Goal: Task Accomplishment & Management: Use online tool/utility

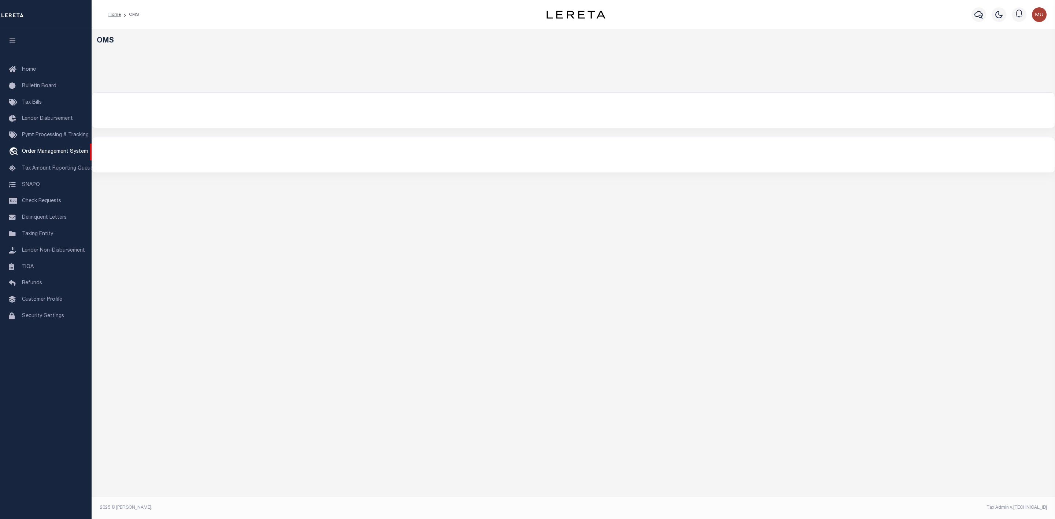
select select "200"
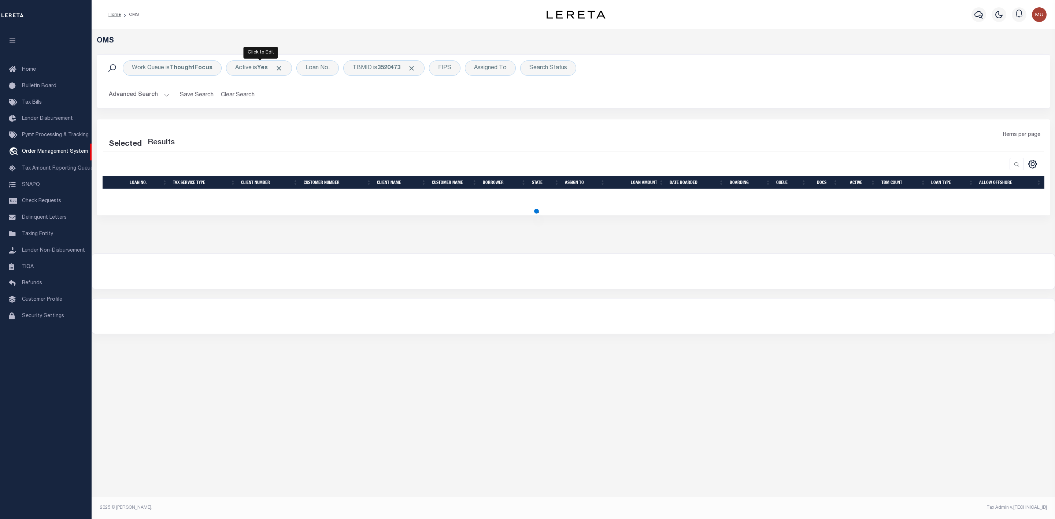
select select "200"
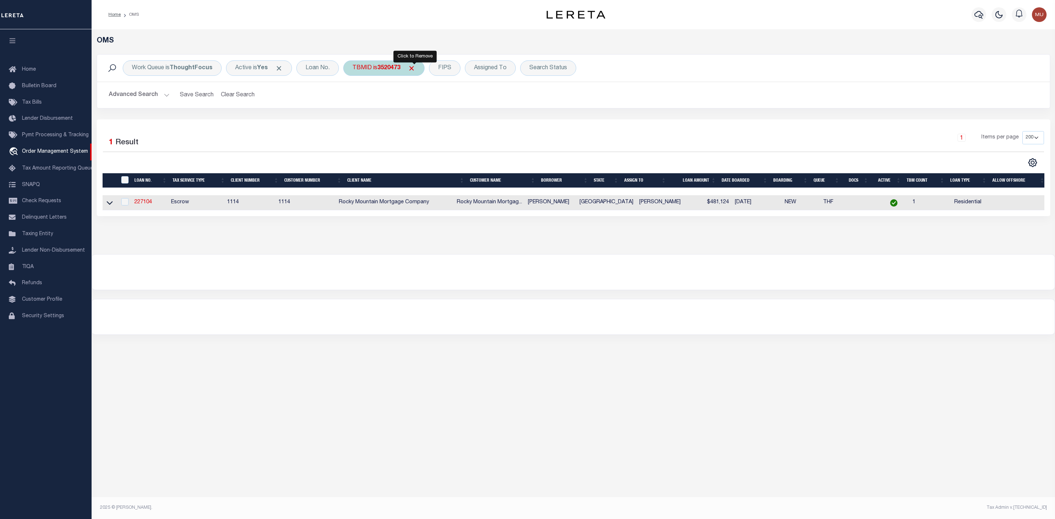
click at [416, 70] on span "Click to Remove" at bounding box center [412, 68] width 8 height 8
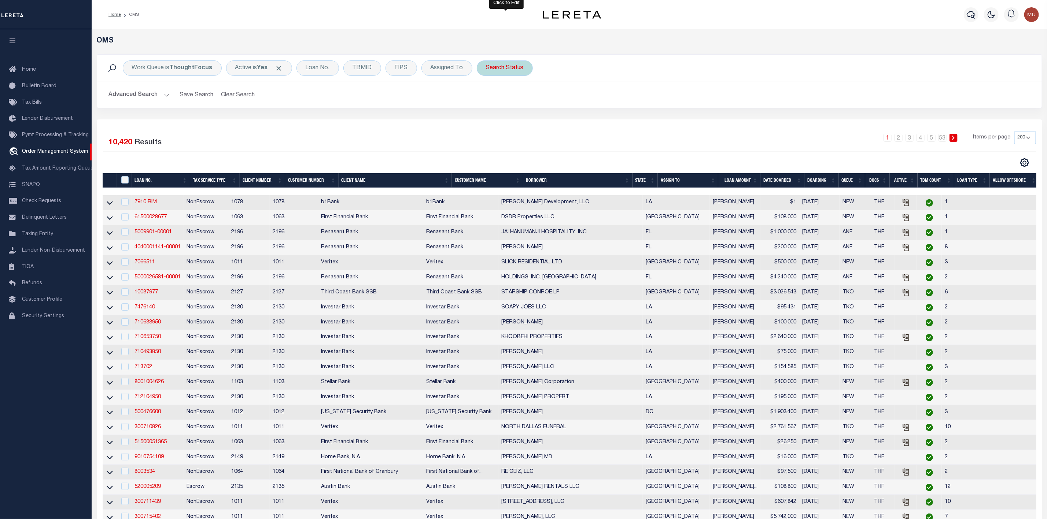
click at [497, 66] on div "Search Status" at bounding box center [505, 67] width 56 height 15
click at [496, 108] on select "Automated Search Bad Parcel Complete Duplicate Parcel High Dollar Reporting In …" at bounding box center [540, 104] width 108 height 14
select select "IP"
click at [488, 98] on select "Automated Search Bad Parcel Complete Duplicate Parcel High Dollar Reporting In …" at bounding box center [540, 104] width 108 height 14
click at [594, 122] on input "Apply" at bounding box center [583, 120] width 22 height 12
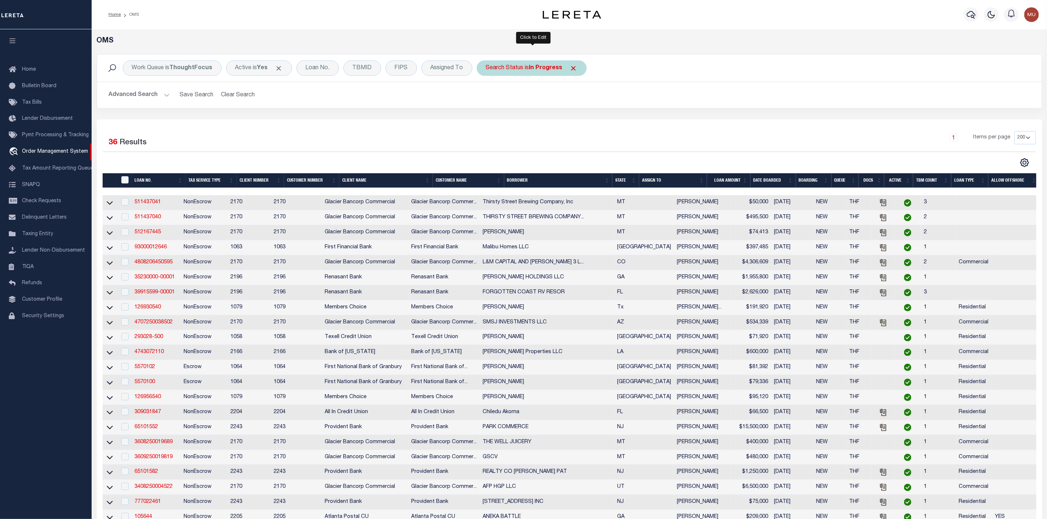
click at [535, 71] on b "In Progress" at bounding box center [545, 68] width 33 height 6
click at [527, 97] on div "Is Contains Automated Search Bad Parcel Complete Duplicate Parcel High Dollar R…" at bounding box center [540, 102] width 117 height 58
click at [524, 108] on select "Automated Search Bad Parcel Complete Duplicate Parcel High Dollar Reporting In …" at bounding box center [540, 104] width 108 height 14
select select "RD"
click at [488, 98] on select "Automated Search Bad Parcel Complete Duplicate Parcel High Dollar Reporting In …" at bounding box center [540, 104] width 108 height 14
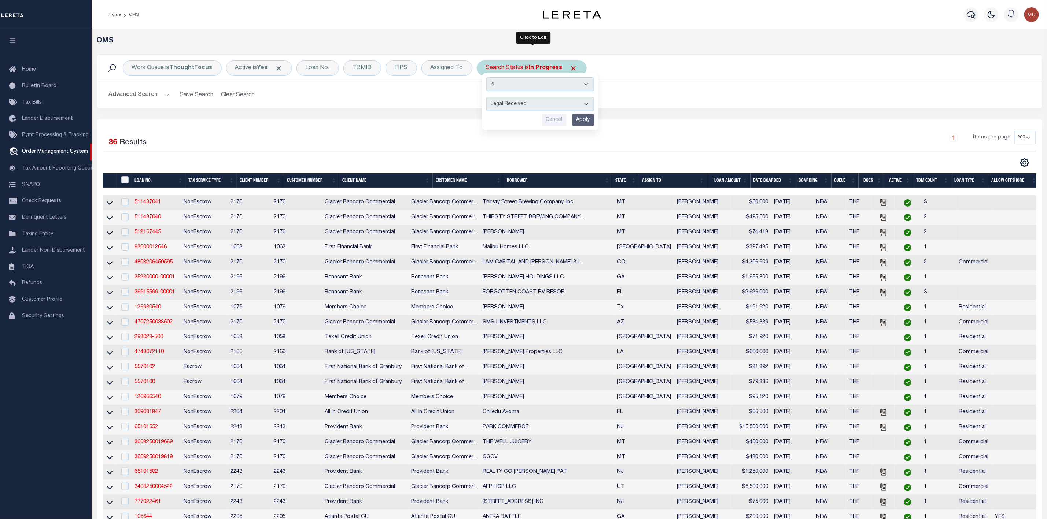
click at [584, 125] on input "Apply" at bounding box center [583, 120] width 22 height 12
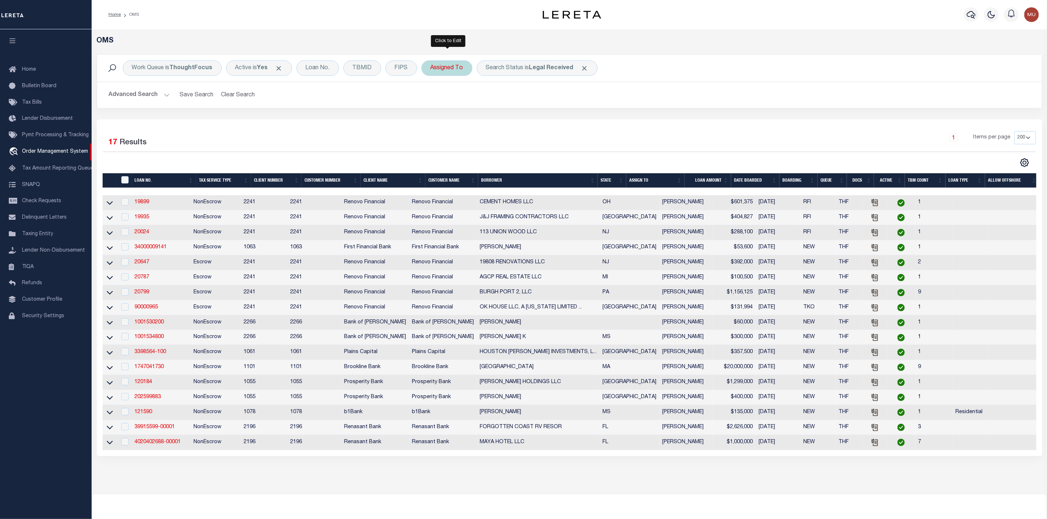
click at [437, 75] on div "Assigned To" at bounding box center [446, 67] width 51 height 15
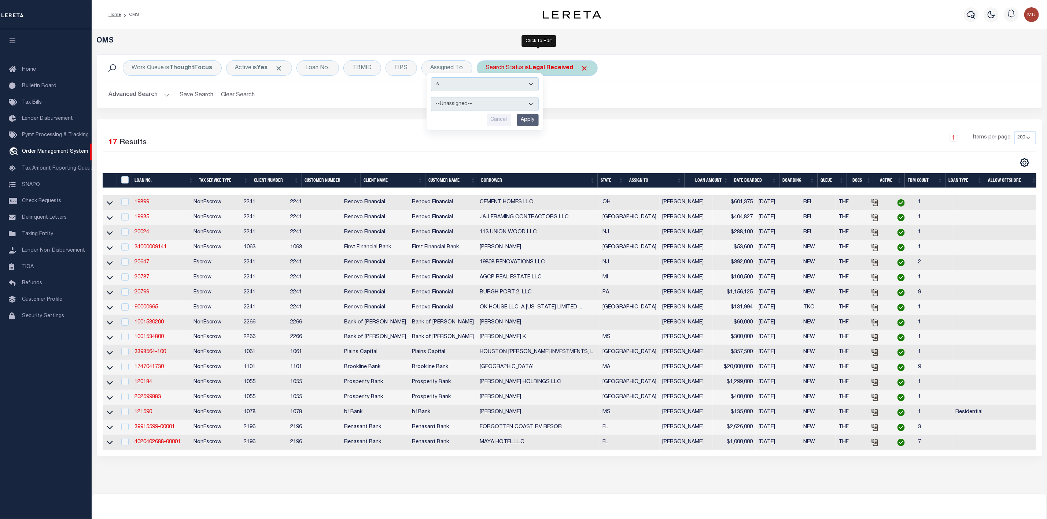
click at [531, 69] on div "Search Status is Legal Received" at bounding box center [537, 67] width 121 height 15
click at [531, 104] on select "Automated Search Bad Parcel Complete Duplicate Parcel High Dollar Reporting In …" at bounding box center [540, 104] width 108 height 14
select select "IP"
click at [488, 98] on select "Automated Search Bad Parcel Complete Duplicate Parcel High Dollar Reporting In …" at bounding box center [540, 104] width 108 height 14
click at [589, 125] on input "Apply" at bounding box center [583, 120] width 22 height 12
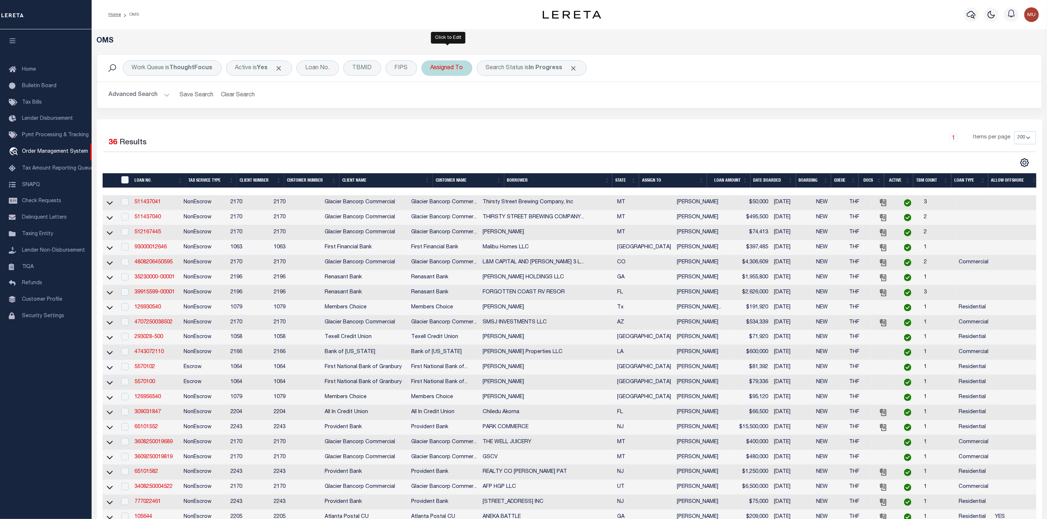
click at [440, 69] on div "Assigned To" at bounding box center [446, 67] width 51 height 15
click at [441, 110] on select "--Unassigned-- [PERSON_NAME] [PERSON_NAME] [PERSON_NAME] [PERSON_NAME] [PERSON_…" at bounding box center [485, 104] width 108 height 14
select select "[PERSON_NAME]"
click at [432, 98] on select "--Unassigned-- [PERSON_NAME] [PERSON_NAME] [PERSON_NAME] [PERSON_NAME] [PERSON_…" at bounding box center [485, 104] width 108 height 14
click at [521, 120] on input "Apply" at bounding box center [528, 120] width 22 height 12
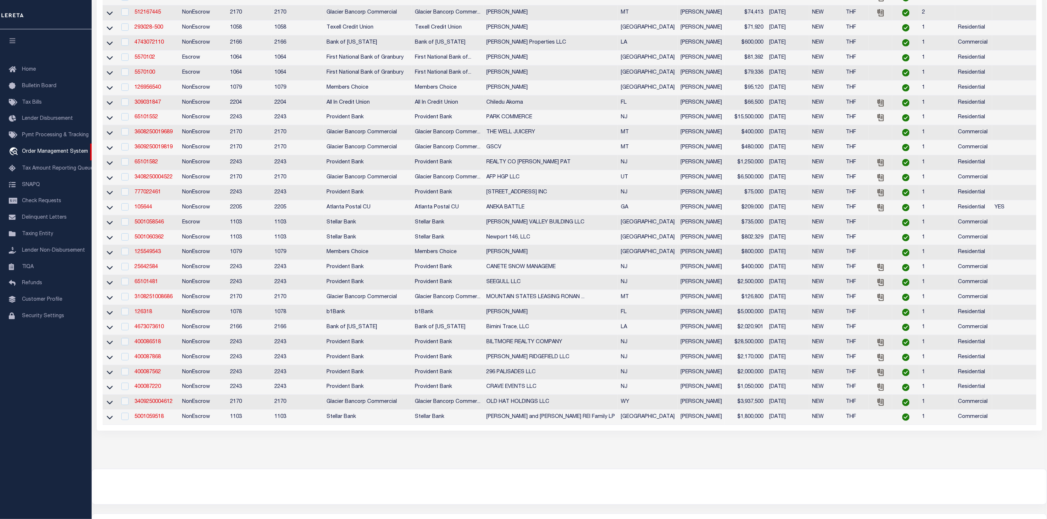
scroll to position [55, 0]
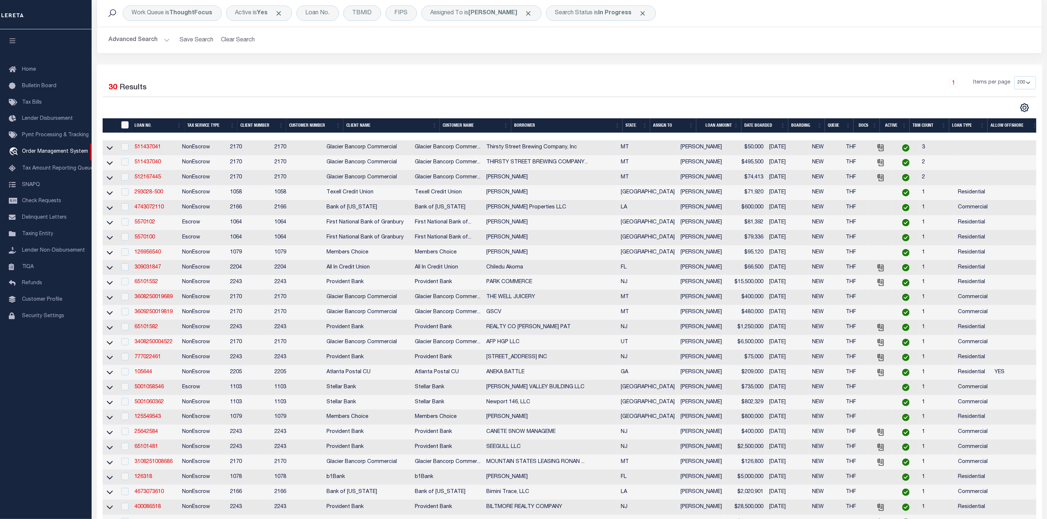
click at [642, 123] on th "State" at bounding box center [636, 125] width 27 height 15
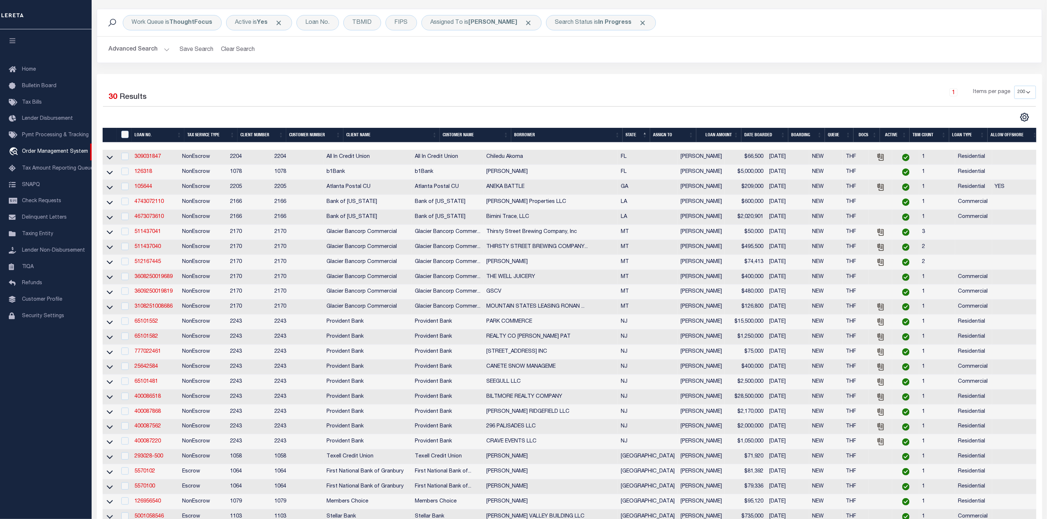
scroll to position [0, 0]
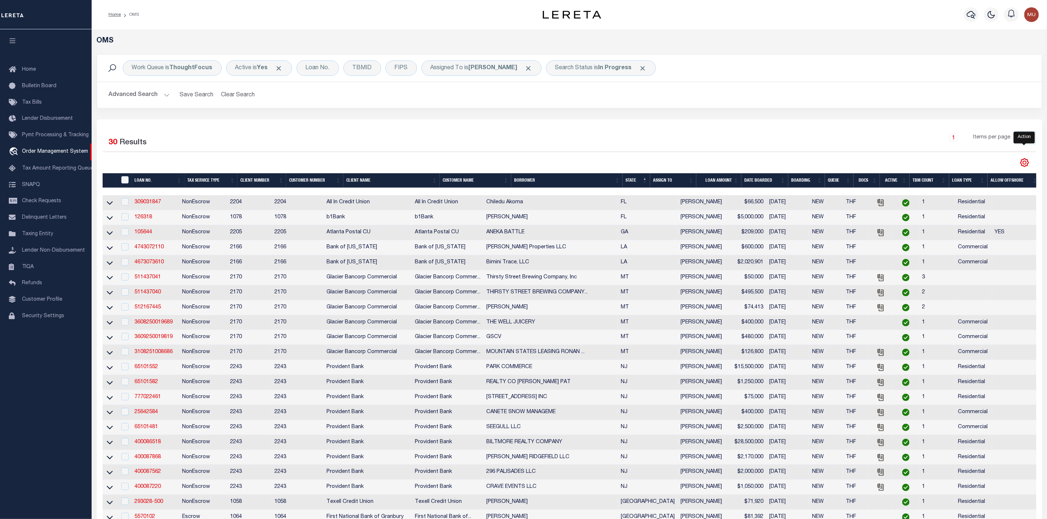
click at [1021, 163] on icon "" at bounding box center [1025, 163] width 10 height 10
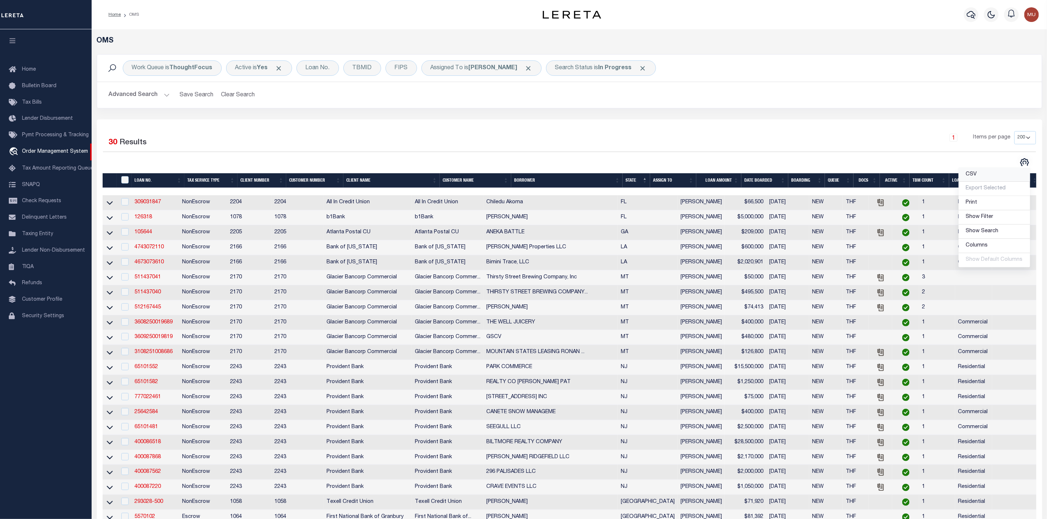
click at [997, 174] on link "CSV" at bounding box center [994, 175] width 71 height 14
click at [124, 204] on input "checkbox" at bounding box center [124, 201] width 7 height 7
checkbox input "true"
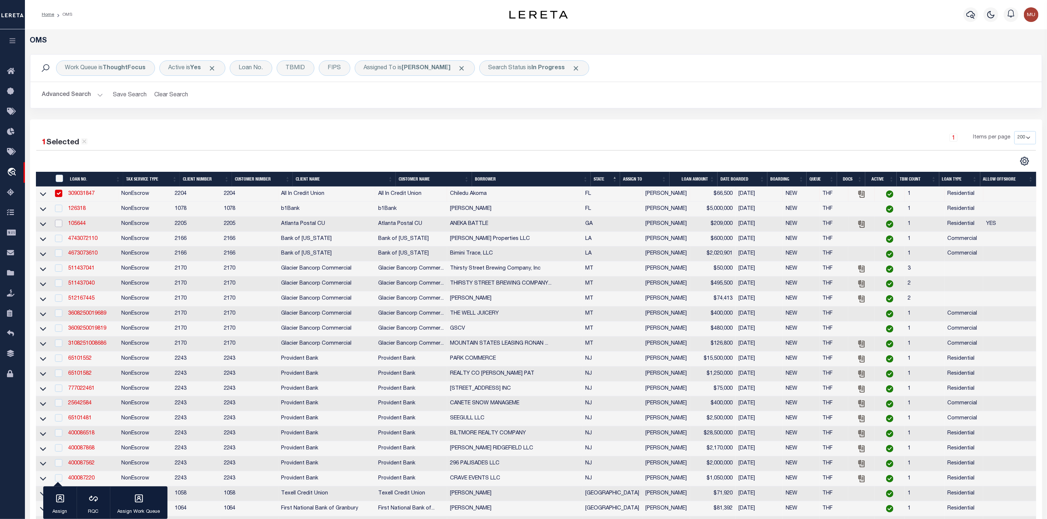
click at [59, 227] on input "checkbox" at bounding box center [58, 223] width 7 height 7
checkbox input "true"
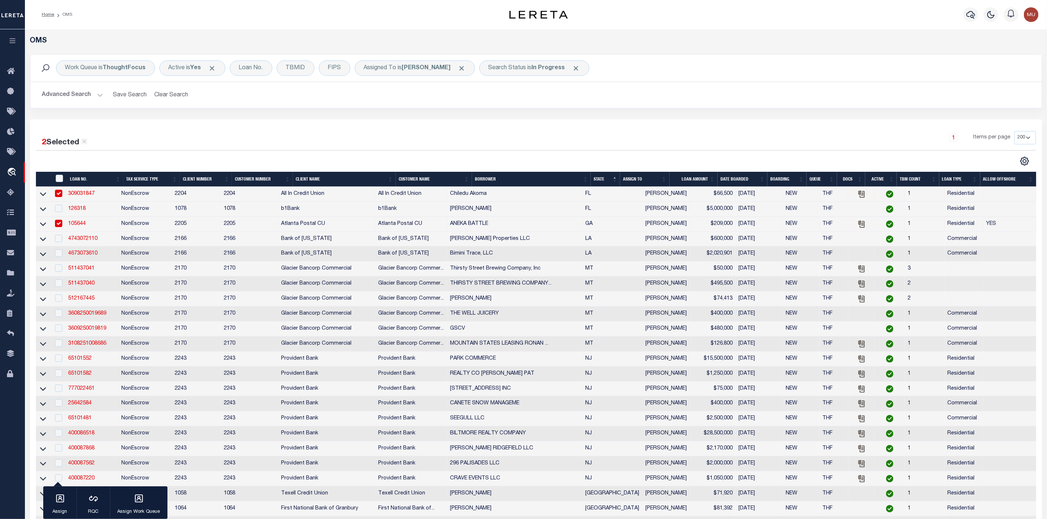
scroll to position [110, 0]
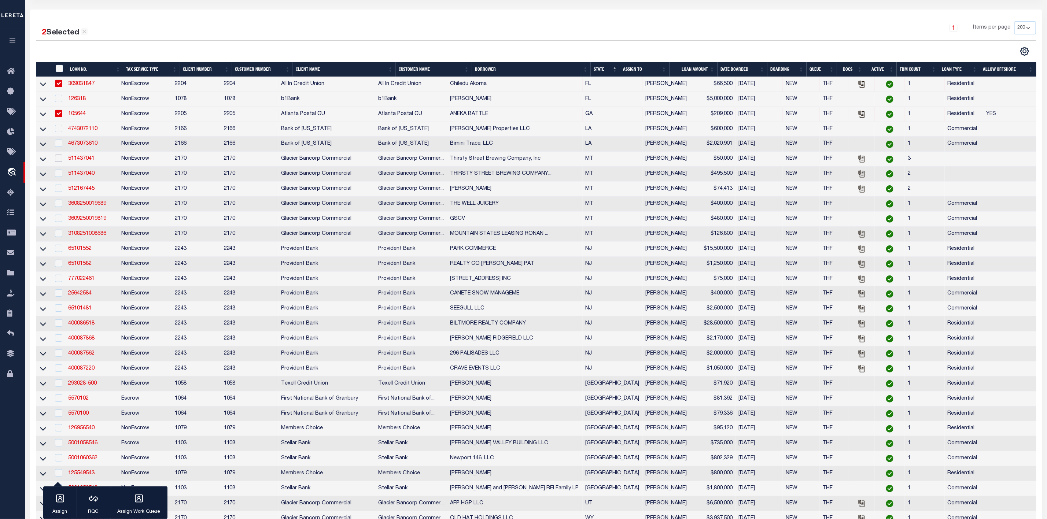
click at [62, 161] on input "checkbox" at bounding box center [58, 158] width 7 height 7
checkbox input "true"
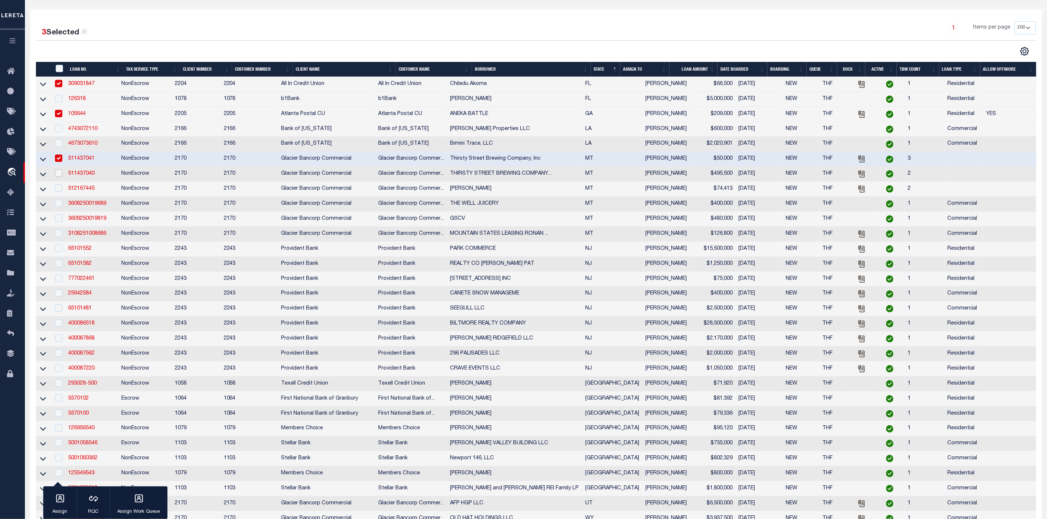
click at [58, 176] on input "checkbox" at bounding box center [58, 173] width 7 height 7
checkbox input "true"
click at [59, 252] on input "checkbox" at bounding box center [58, 248] width 7 height 7
checkbox input "true"
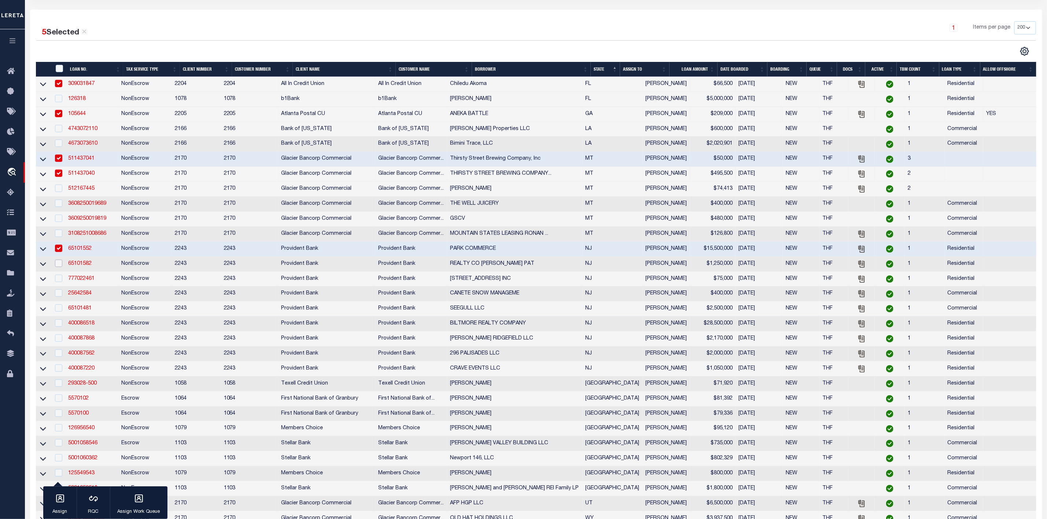
click at [59, 267] on input "checkbox" at bounding box center [58, 263] width 7 height 7
checkbox input "true"
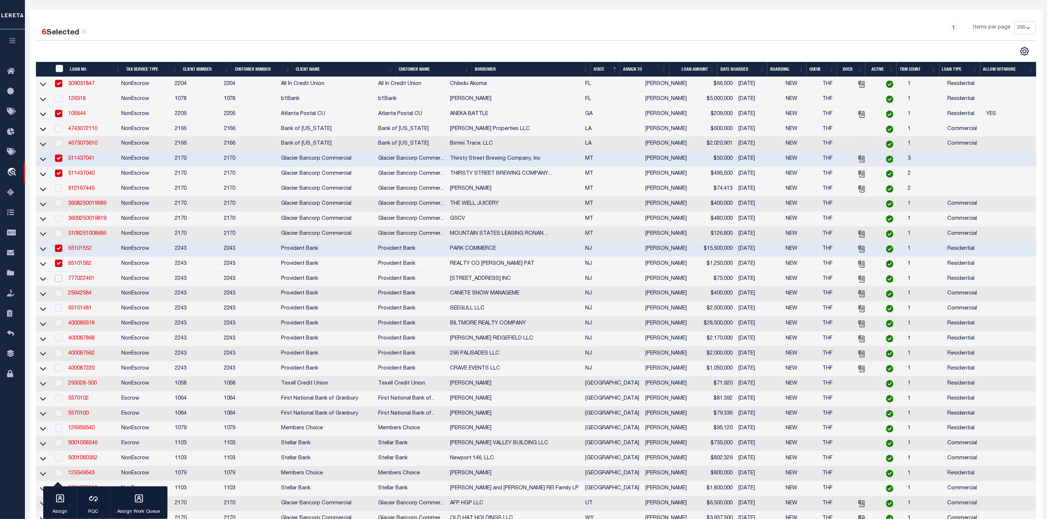
click at [61, 281] on input "checkbox" at bounding box center [58, 278] width 7 height 7
checkbox input "true"
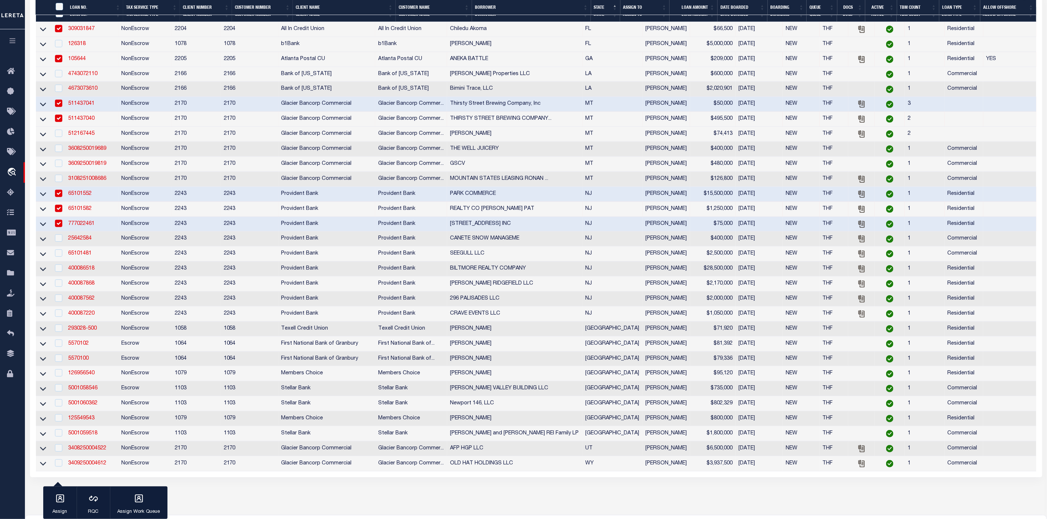
scroll to position [220, 0]
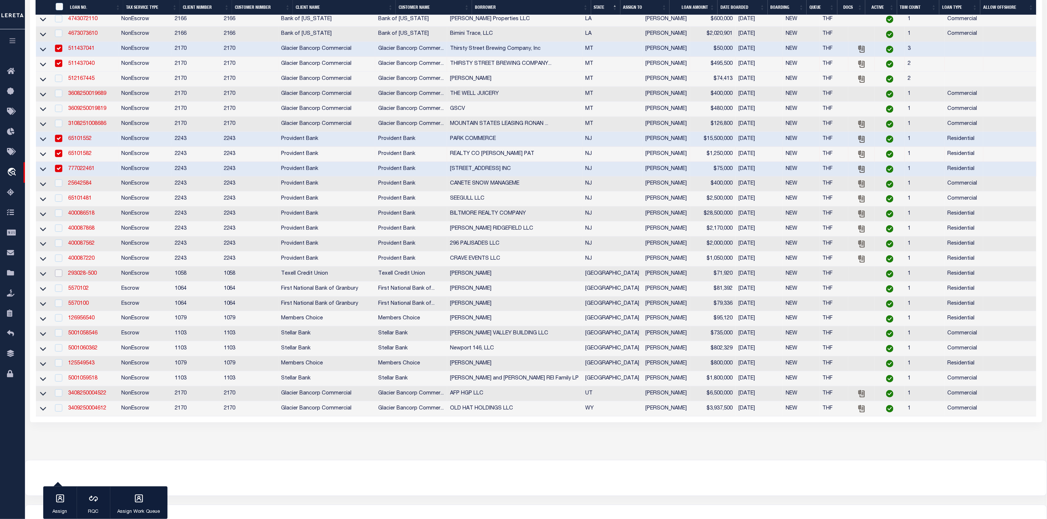
click at [58, 277] on input "checkbox" at bounding box center [58, 273] width 7 height 7
checkbox input "true"
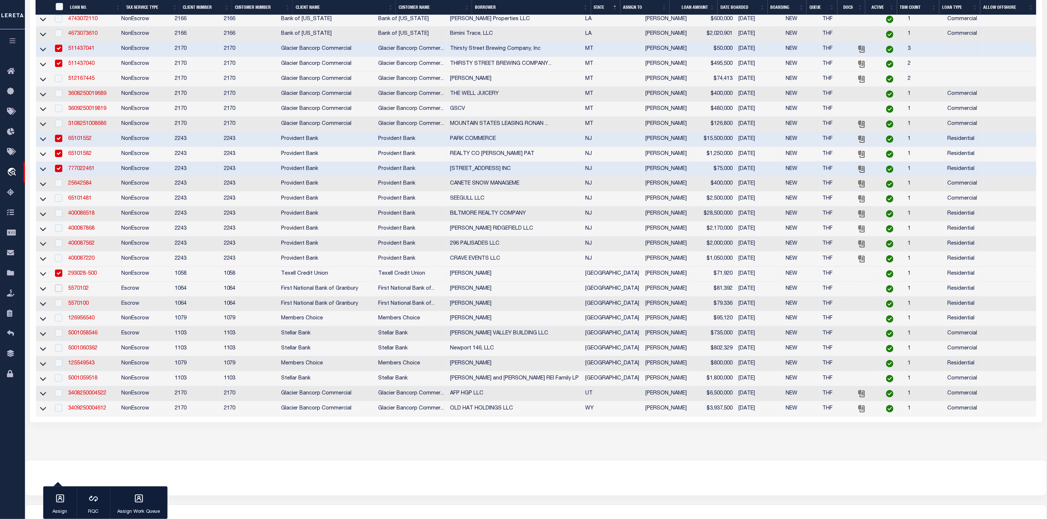
click at [60, 292] on input "checkbox" at bounding box center [58, 288] width 7 height 7
checkbox input "true"
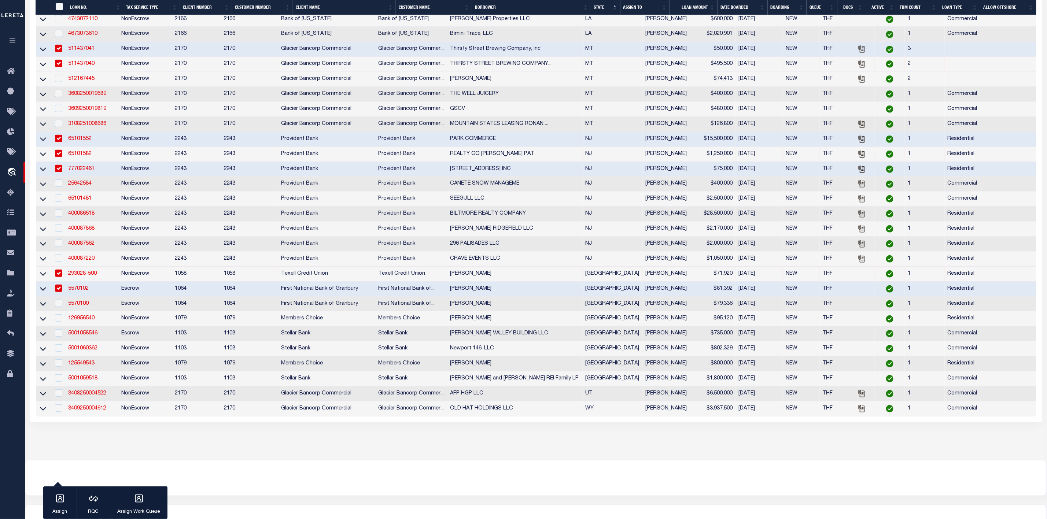
click at [62, 312] on td at bounding box center [57, 304] width 15 height 15
checkbox input "true"
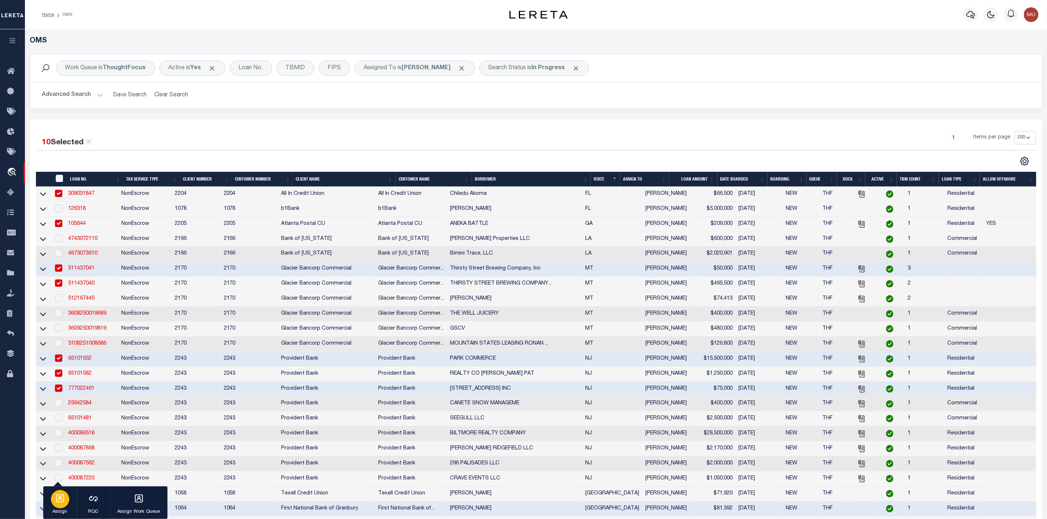
click at [66, 499] on div "button" at bounding box center [60, 499] width 18 height 18
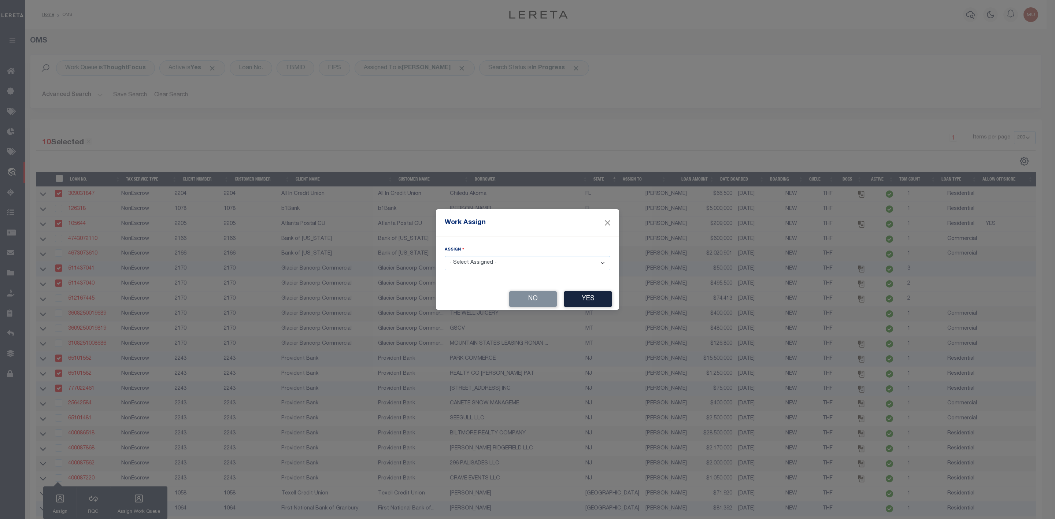
click at [551, 263] on select "- Select Assigned - --Unassigned-- [PERSON_NAME] [PERSON_NAME] [PERSON_NAME] [P…" at bounding box center [528, 263] width 166 height 14
select select "[PERSON_NAME]"
click at [445, 256] on select "- Select Assigned - --Unassigned-- [PERSON_NAME] [PERSON_NAME] [PERSON_NAME] [P…" at bounding box center [528, 263] width 166 height 14
click at [582, 305] on button "Yes" at bounding box center [588, 299] width 48 height 16
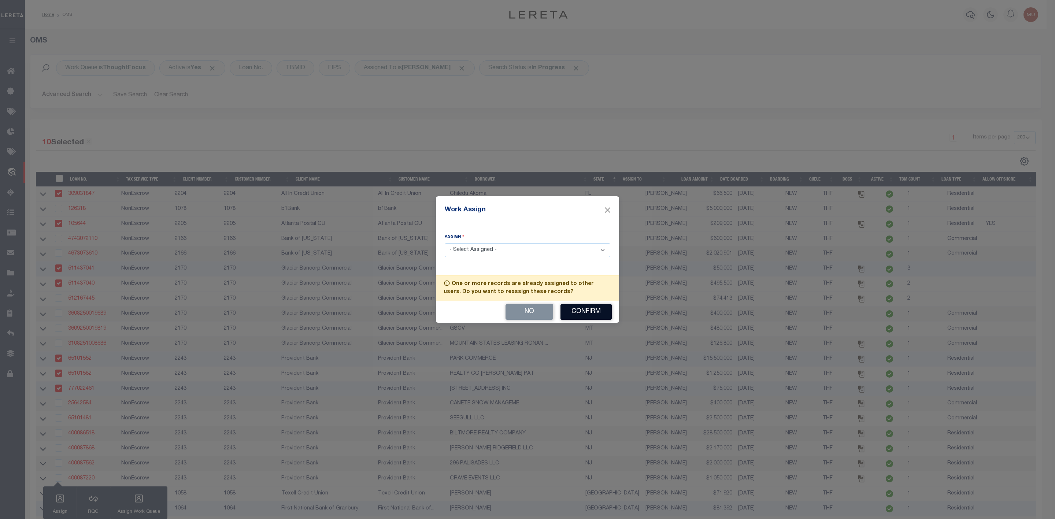
click at [589, 312] on button "Confirm" at bounding box center [586, 312] width 51 height 16
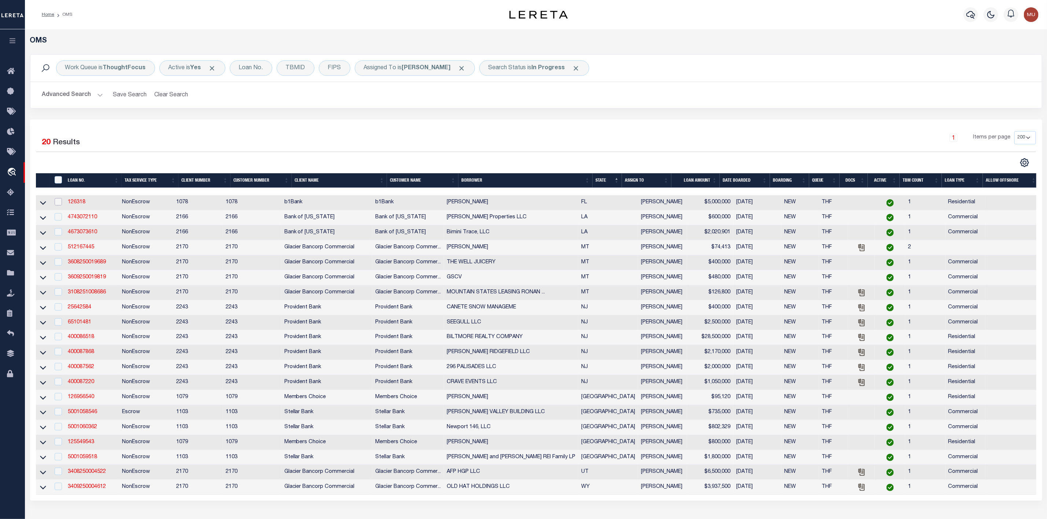
click at [57, 202] on input "checkbox" at bounding box center [58, 201] width 7 height 7
checkbox input "true"
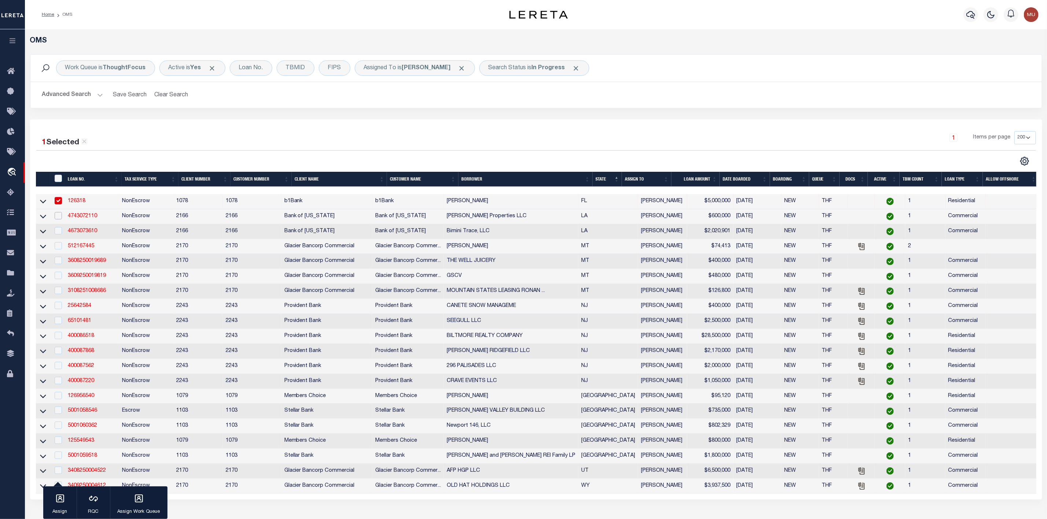
click at [60, 218] on input "checkbox" at bounding box center [58, 215] width 7 height 7
checkbox input "true"
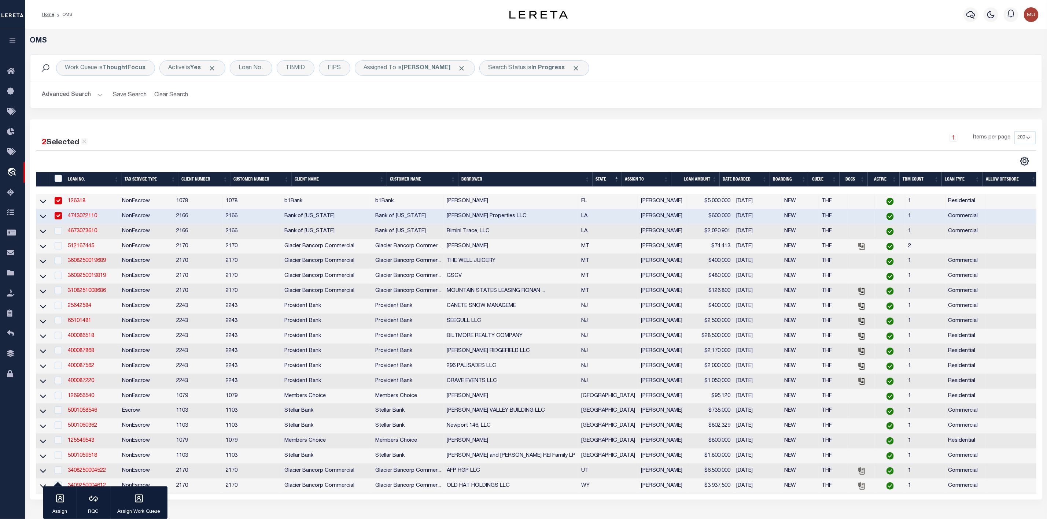
click at [54, 248] on div at bounding box center [57, 246] width 9 height 8
checkbox input "true"
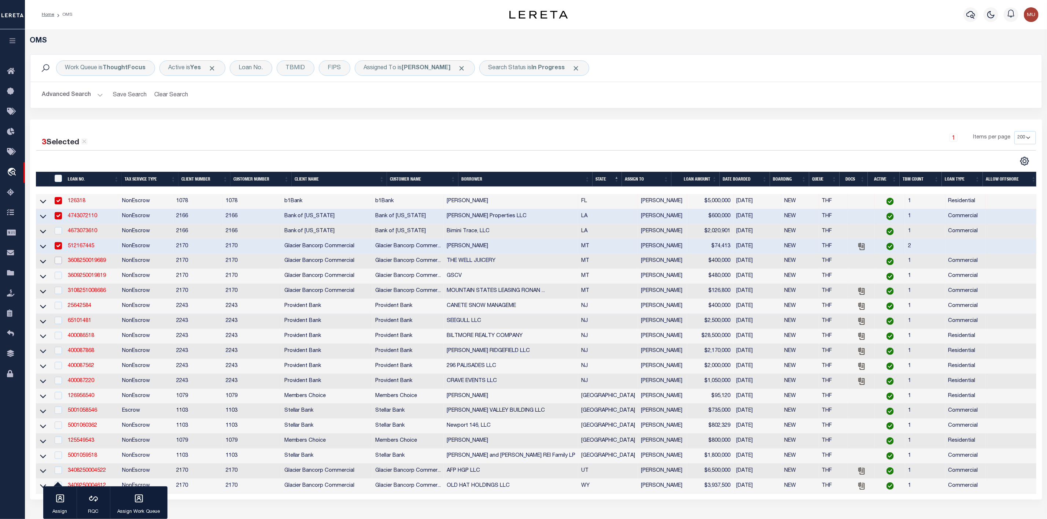
click at [56, 259] on input "checkbox" at bounding box center [58, 260] width 7 height 7
checkbox input "true"
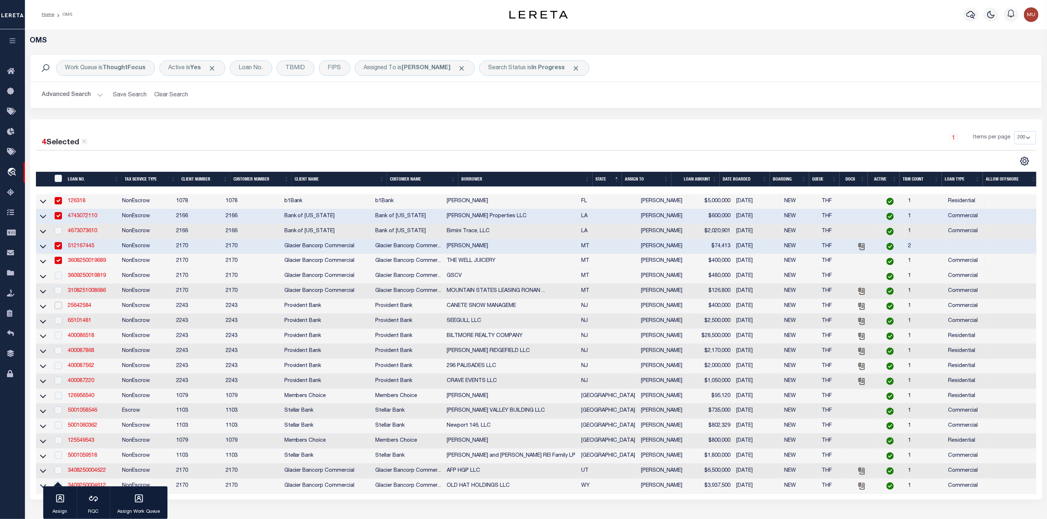
click at [58, 309] on input "checkbox" at bounding box center [58, 305] width 7 height 7
checkbox input "true"
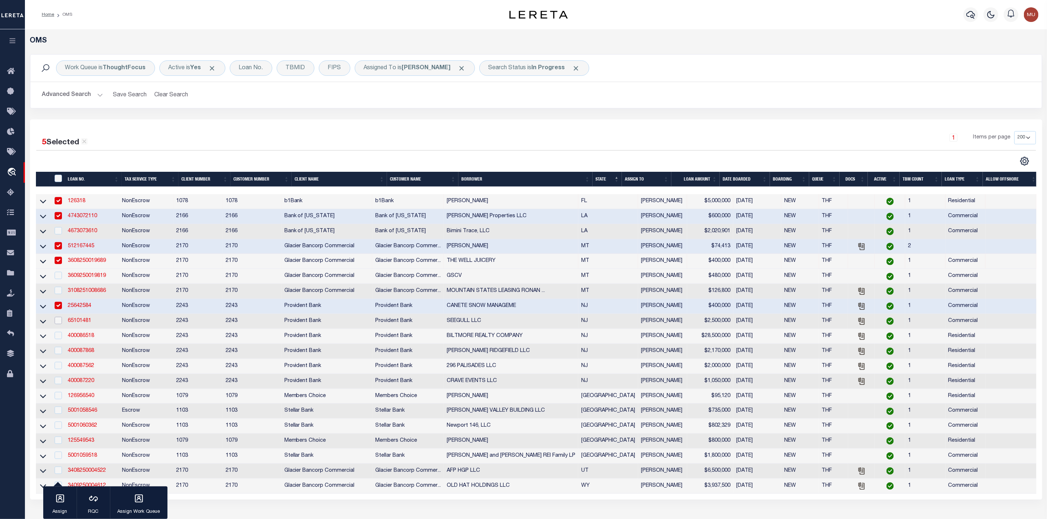
click at [60, 324] on input "checkbox" at bounding box center [58, 320] width 7 height 7
checkbox input "true"
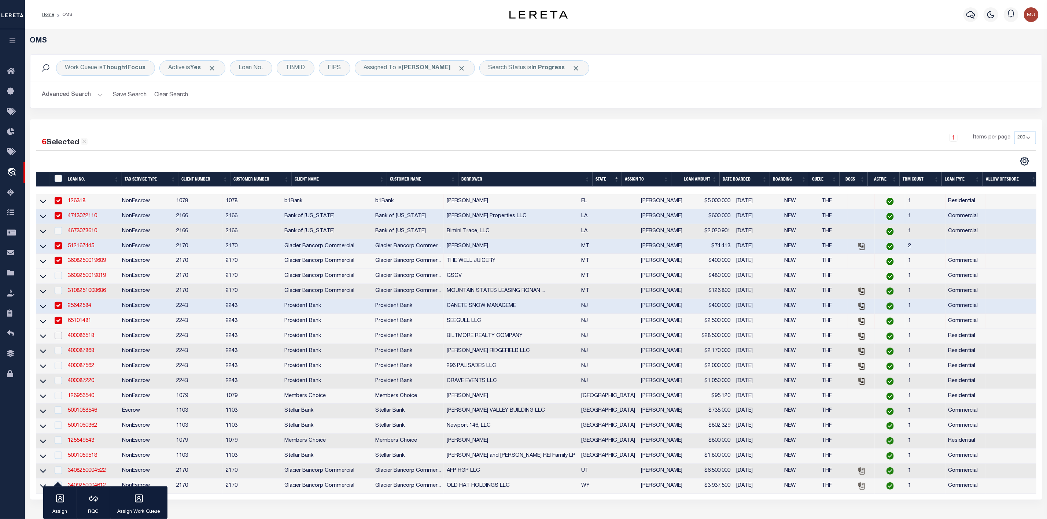
click at [59, 339] on input "checkbox" at bounding box center [58, 335] width 7 height 7
checkbox input "true"
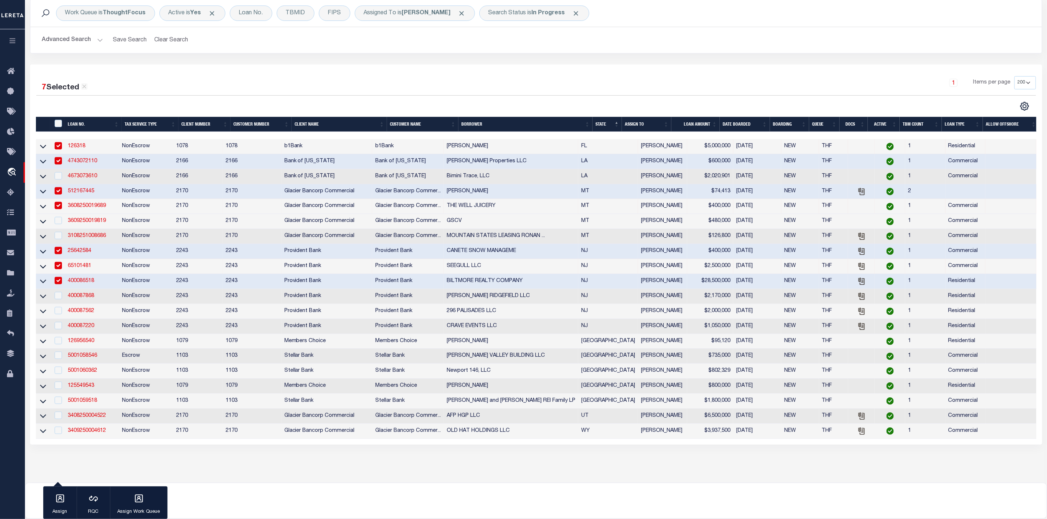
scroll to position [110, 0]
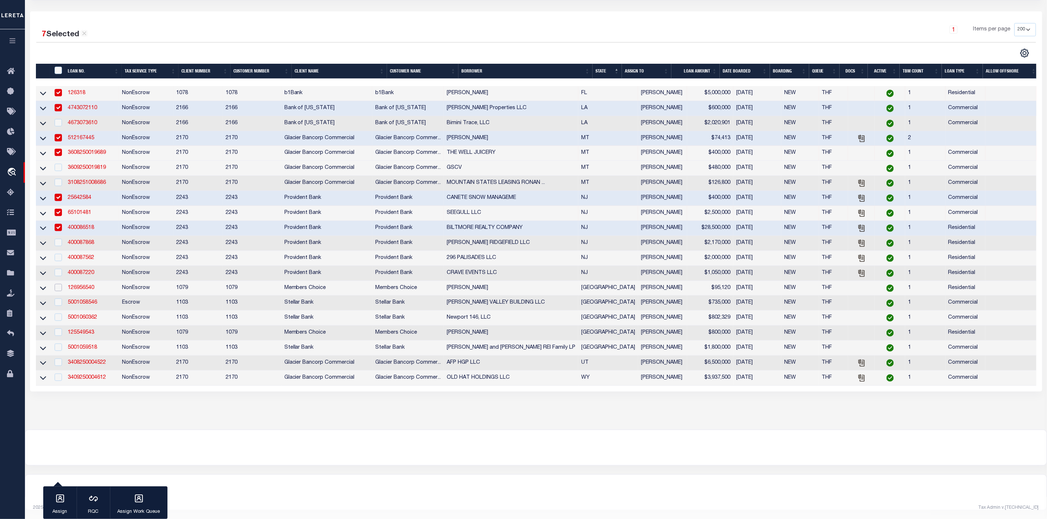
click at [58, 289] on input "checkbox" at bounding box center [58, 287] width 7 height 7
checkbox input "true"
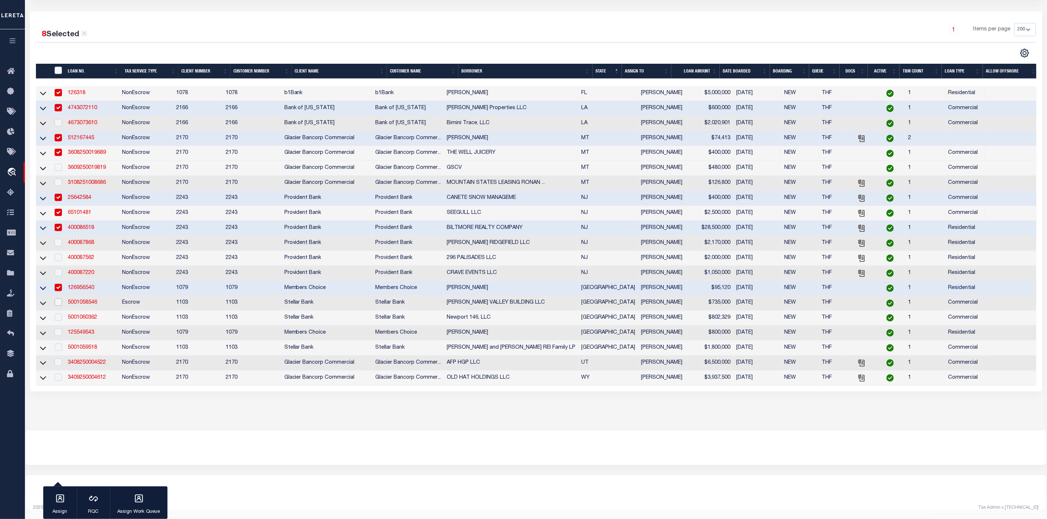
click at [60, 306] on input "checkbox" at bounding box center [58, 302] width 7 height 7
checkbox input "true"
click at [59, 321] on input "checkbox" at bounding box center [58, 317] width 7 height 7
checkbox input "true"
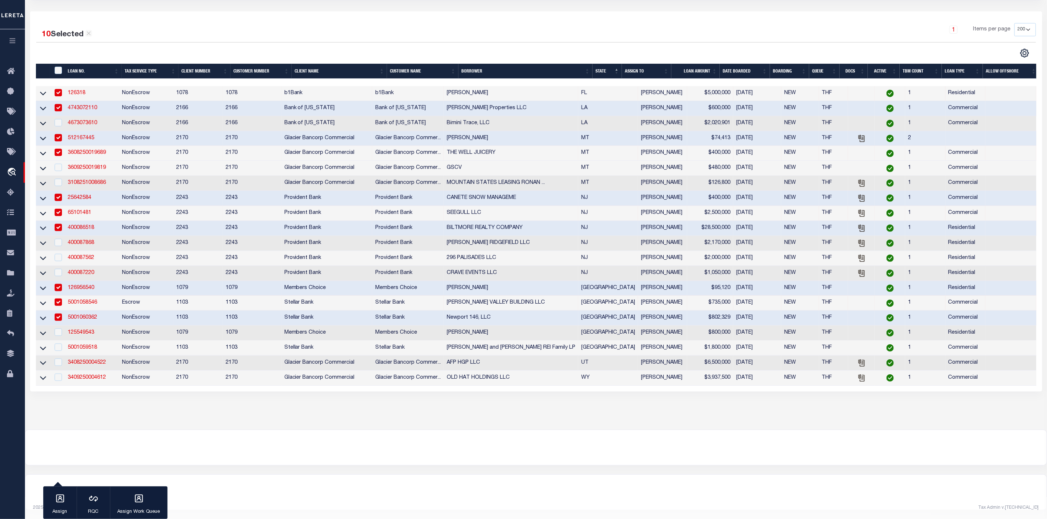
scroll to position [0, 0]
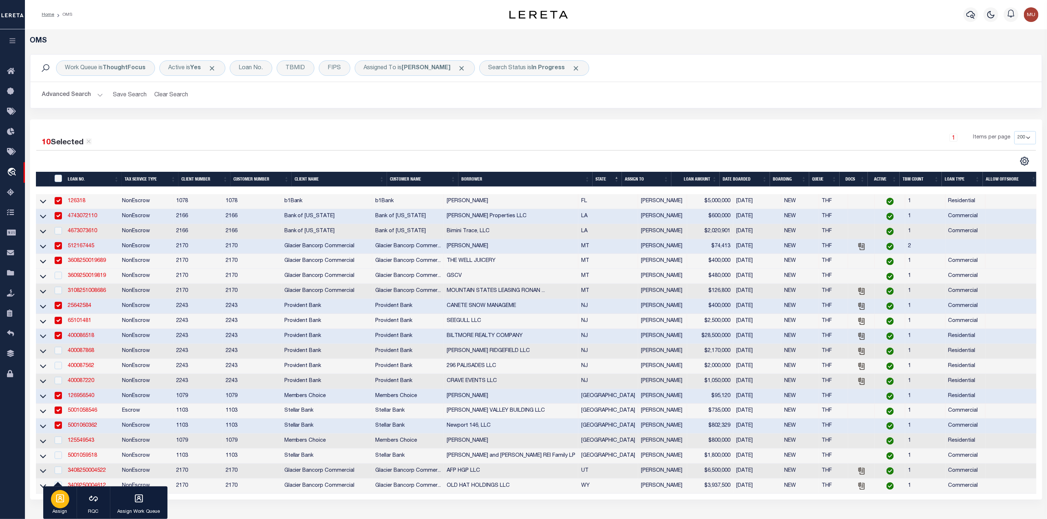
click at [52, 506] on button "Assign" at bounding box center [59, 503] width 33 height 33
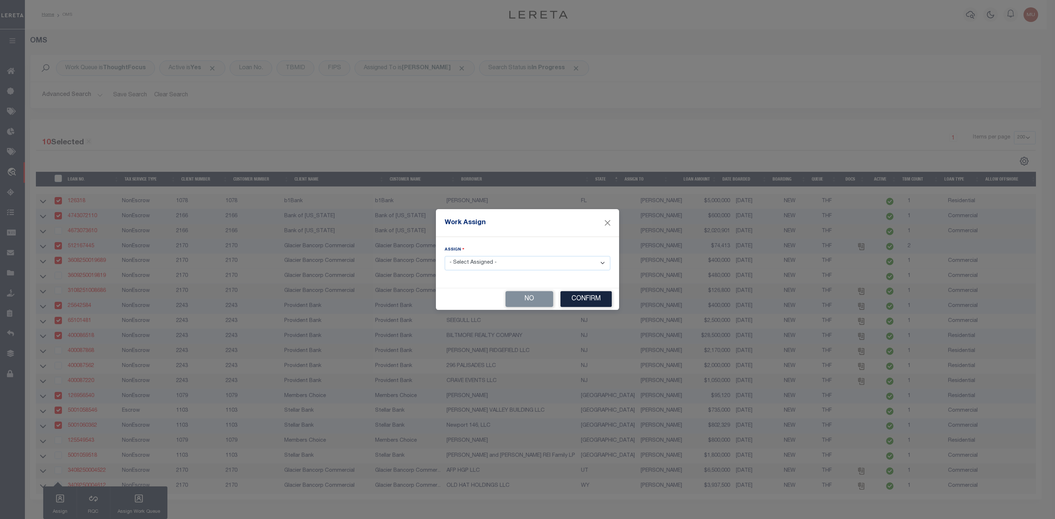
click at [518, 263] on select "- Select Assigned - --Unassigned-- [PERSON_NAME] [PERSON_NAME] [PERSON_NAME] [P…" at bounding box center [528, 263] width 166 height 14
select select "[PERSON_NAME]"
click at [445, 256] on select "- Select Assigned - --Unassigned-- [PERSON_NAME] [PERSON_NAME] [PERSON_NAME] [P…" at bounding box center [528, 263] width 166 height 14
click at [601, 303] on button "Confirm" at bounding box center [586, 299] width 51 height 16
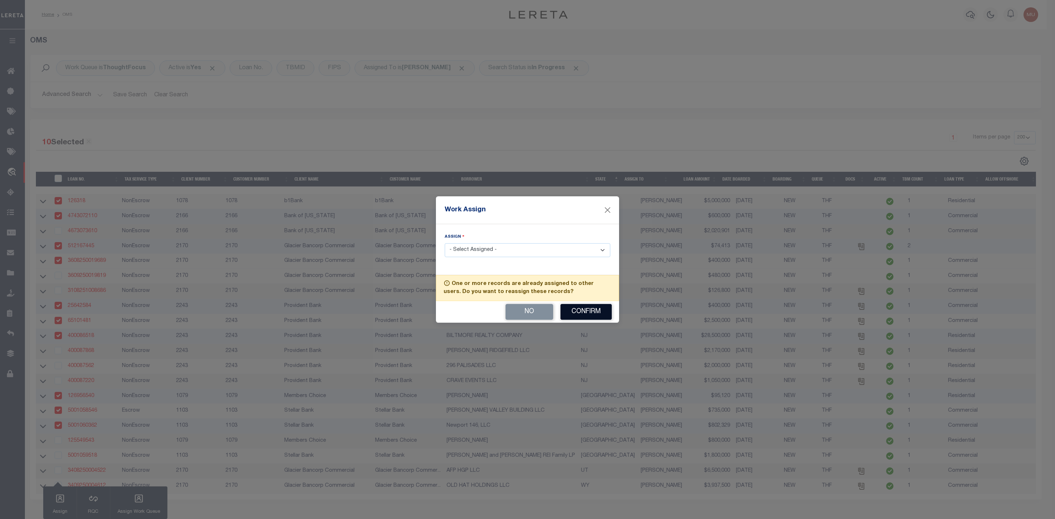
click at [596, 316] on button "Confirm" at bounding box center [586, 312] width 51 height 16
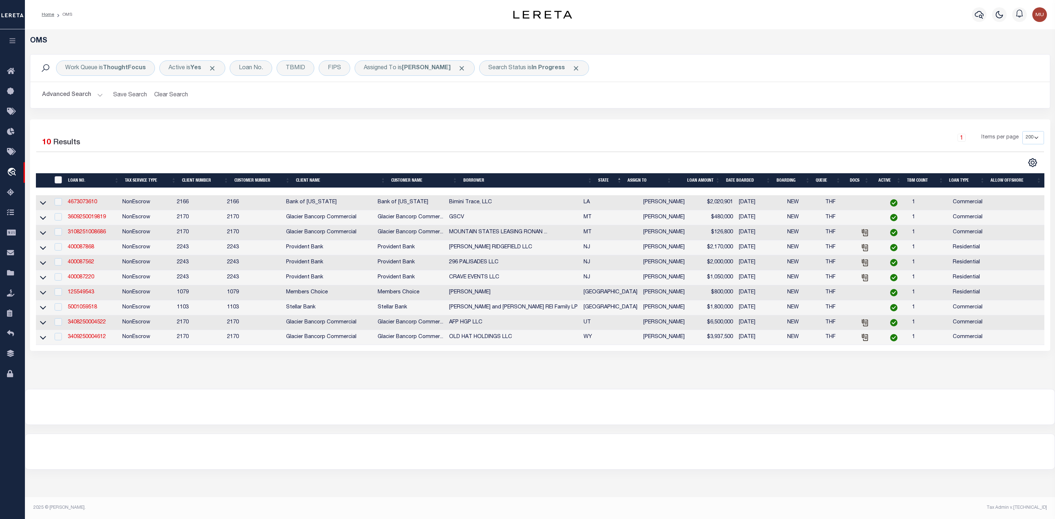
click at [56, 180] on input "" at bounding box center [58, 179] width 7 height 7
checkbox input "true"
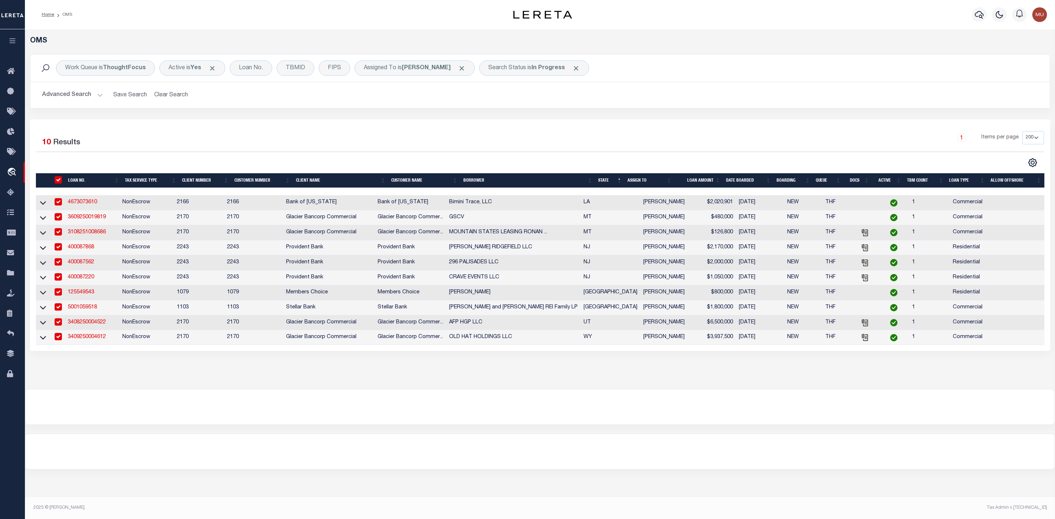
checkbox input "true"
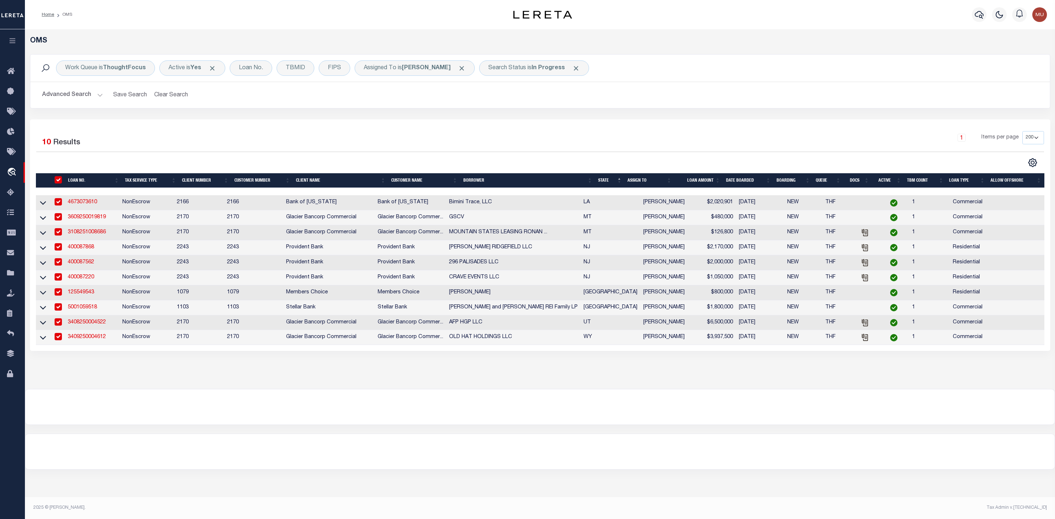
checkbox input "true"
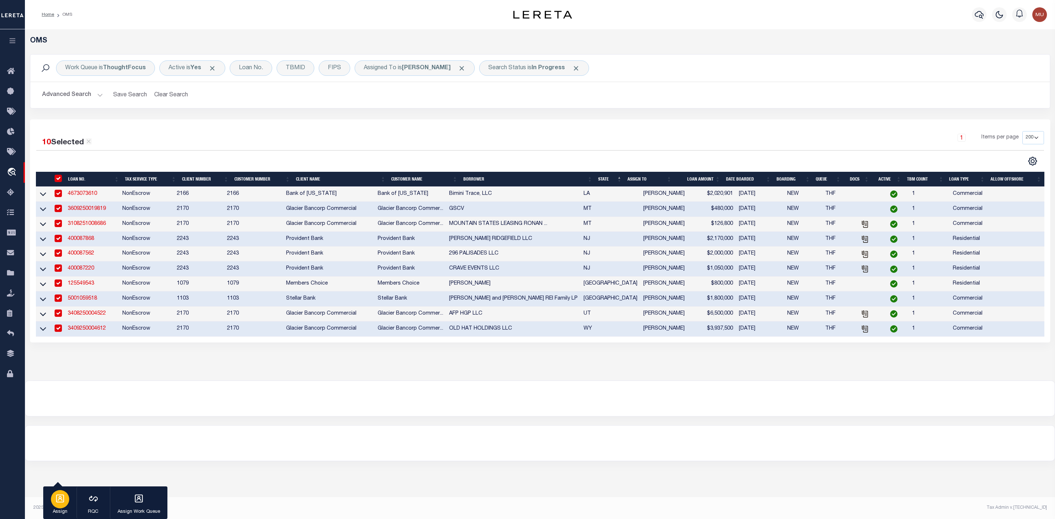
click at [58, 492] on div "button" at bounding box center [60, 499] width 18 height 18
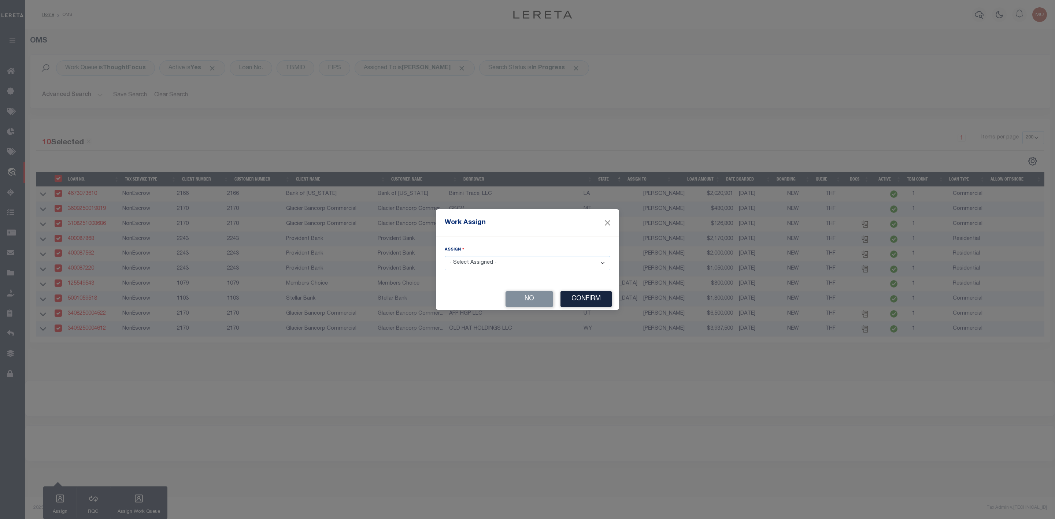
click at [502, 255] on div "Assign - Select Assigned - --Unassigned-- [PERSON_NAME] [PERSON_NAME] [PERSON_N…" at bounding box center [528, 258] width 166 height 24
click at [497, 269] on select "- Select Assigned - --Unassigned-- [PERSON_NAME] [PERSON_NAME] [PERSON_NAME] [P…" at bounding box center [528, 263] width 166 height 14
select select "[PERSON_NAME]"
click at [445, 256] on select "- Select Assigned - --Unassigned-- [PERSON_NAME] [PERSON_NAME] [PERSON_NAME] [P…" at bounding box center [528, 263] width 166 height 14
click at [591, 296] on button "Confirm" at bounding box center [586, 299] width 51 height 16
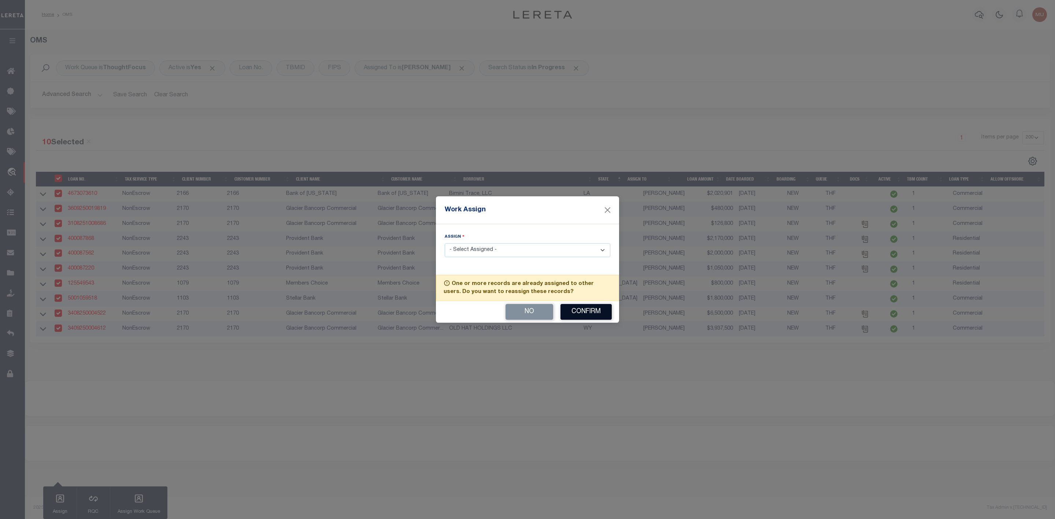
click at [589, 317] on button "Confirm" at bounding box center [586, 312] width 51 height 16
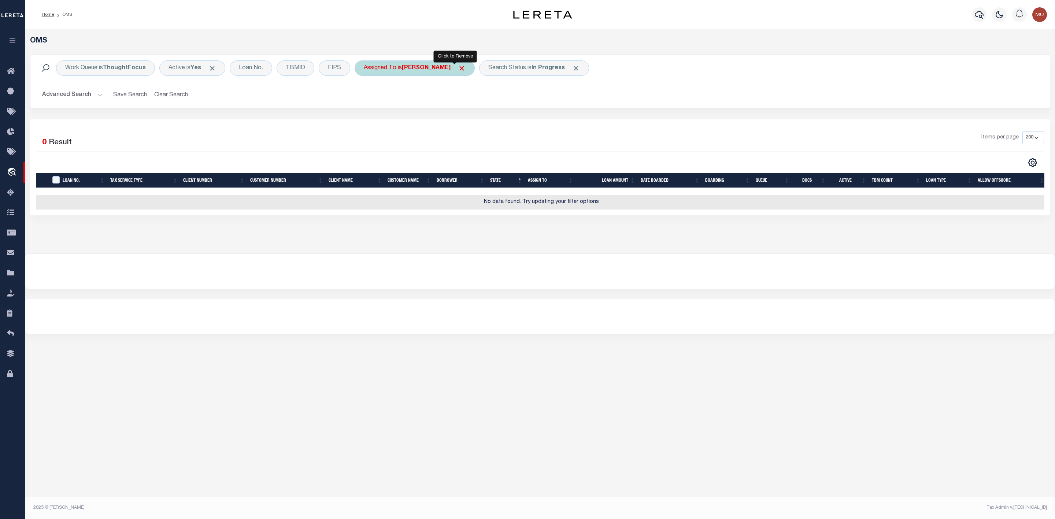
click at [458, 66] on span "Click to Remove" at bounding box center [462, 68] width 8 height 8
